Goal: Task Accomplishment & Management: Manage account settings

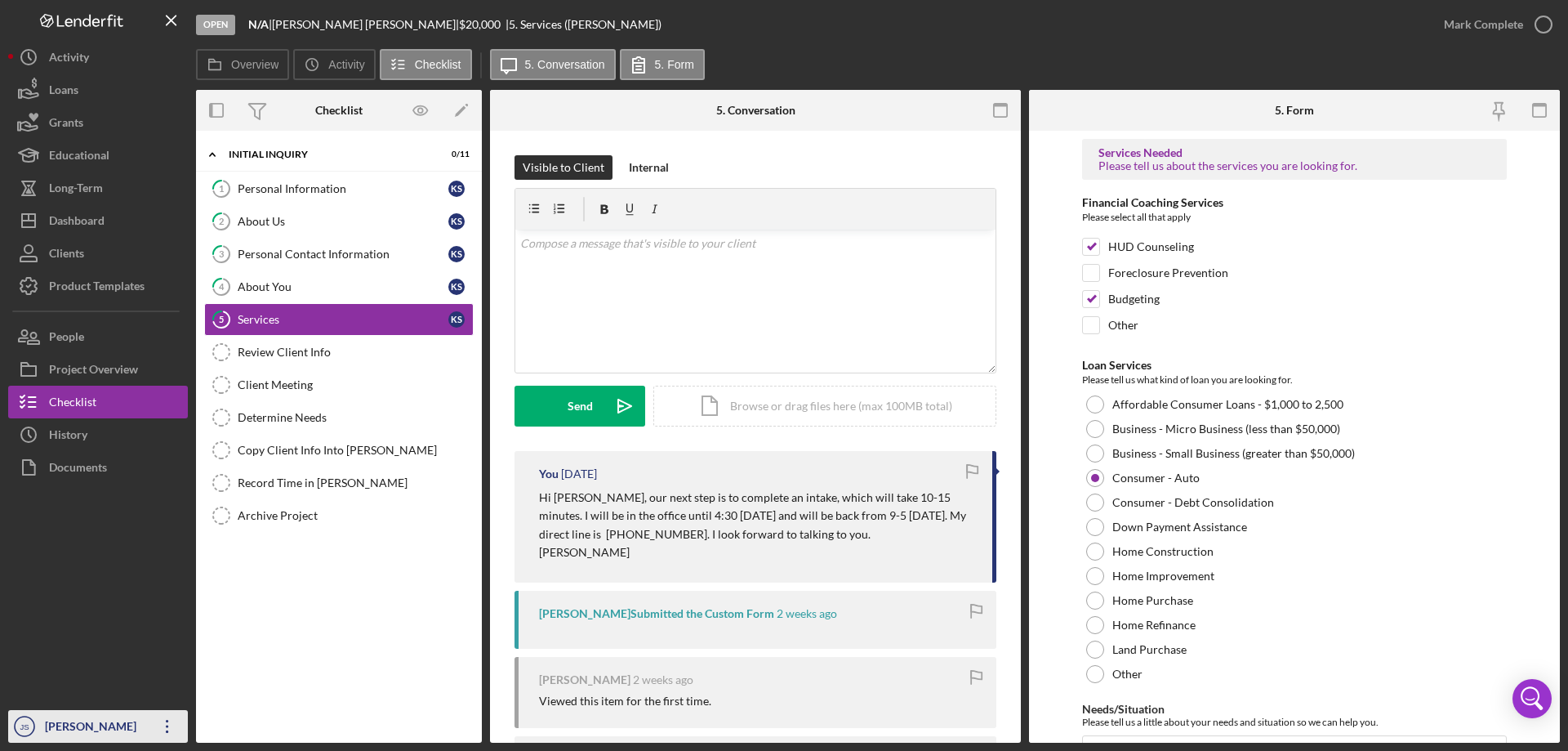
click at [76, 723] on div "[PERSON_NAME]" at bounding box center [94, 728] width 106 height 37
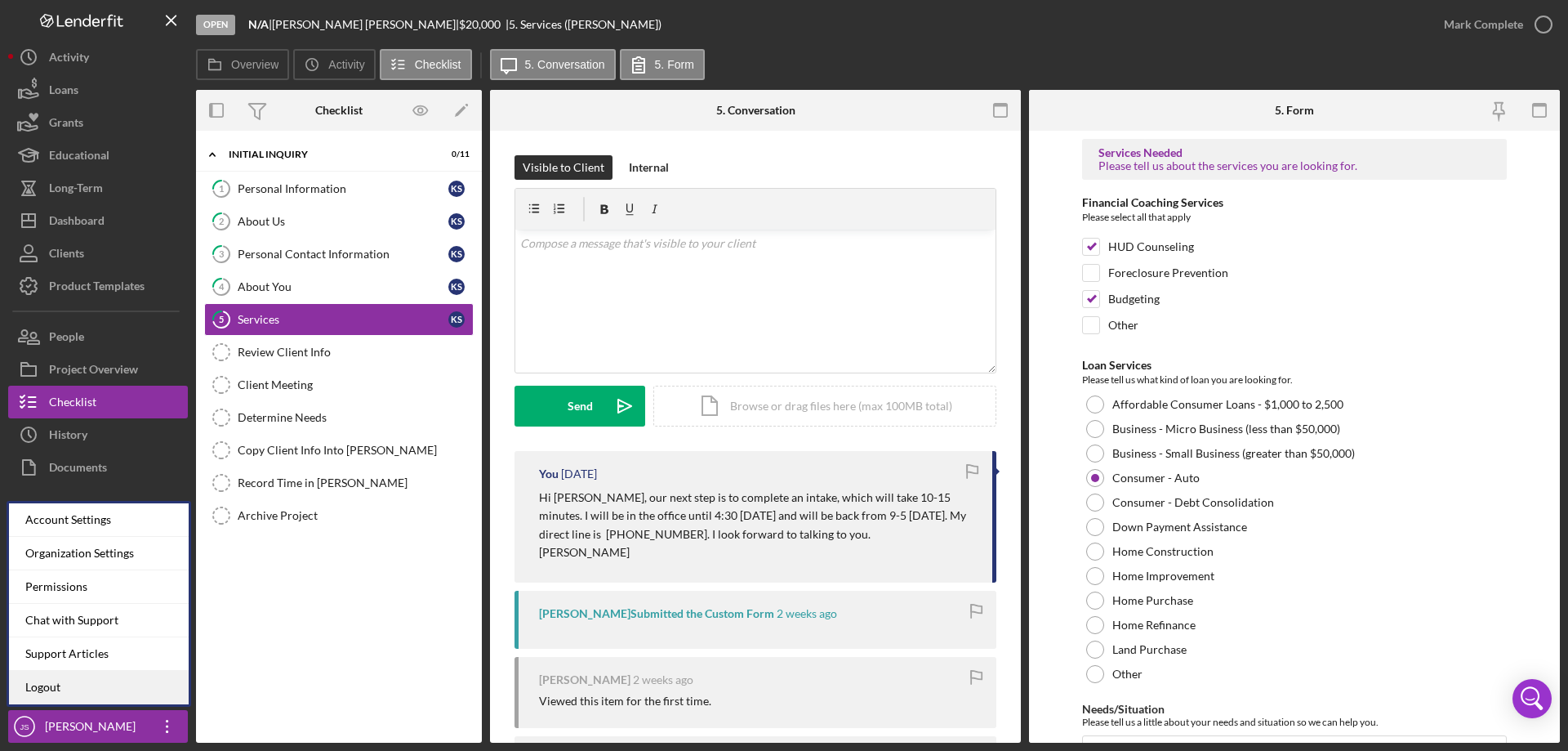
click at [63, 688] on link "Logout" at bounding box center [99, 687] width 180 height 33
